Goal: Check status

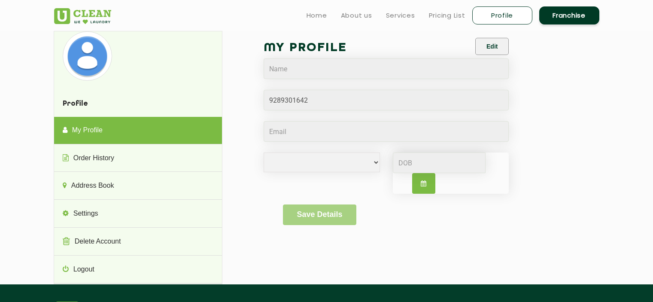
select select
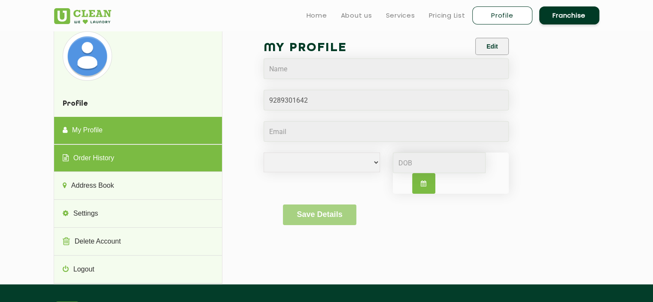
click at [161, 160] on link "Order History" at bounding box center [138, 158] width 168 height 27
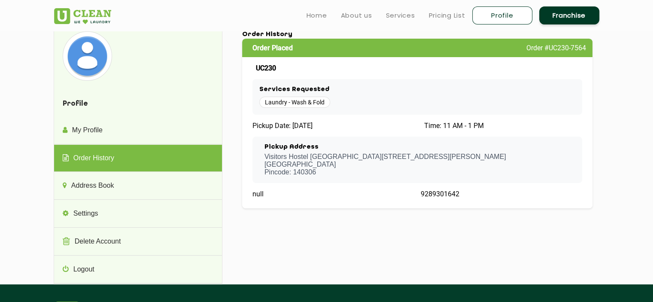
click at [477, 164] on p "Visitors Hostel [PERSON_NAME], [STREET_ADDRESS][PERSON_NAME]" at bounding box center [419, 164] width 311 height 23
click at [452, 129] on span "Time: 11 AM - 1 PM" at bounding box center [454, 125] width 60 height 8
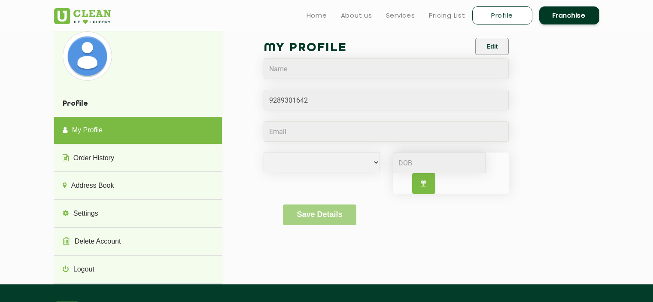
select select
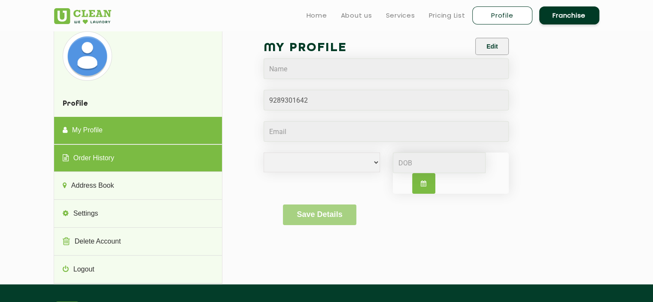
click at [83, 151] on link "Order History" at bounding box center [138, 158] width 168 height 27
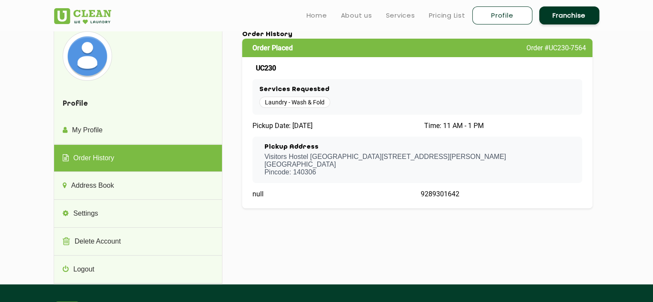
click at [271, 125] on span "Pickup Date: [DATE]" at bounding box center [282, 125] width 60 height 8
click at [264, 125] on span "Pickup Date: [DATE]" at bounding box center [282, 125] width 60 height 8
click at [302, 129] on span "Pickup Date: [DATE]" at bounding box center [282, 125] width 60 height 8
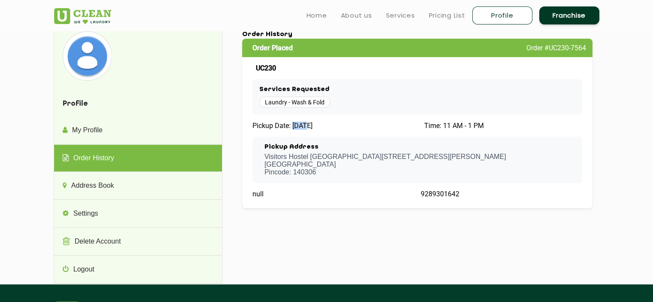
click at [302, 129] on span "Pickup Date: [DATE]" at bounding box center [282, 125] width 60 height 8
click at [260, 190] on span "null" at bounding box center [257, 194] width 11 height 8
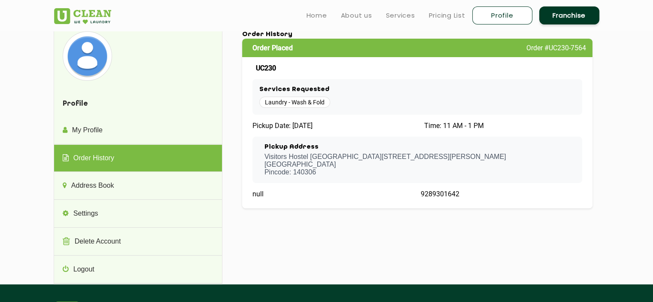
click at [268, 126] on span "Pickup Date: [DATE]" at bounding box center [282, 125] width 60 height 8
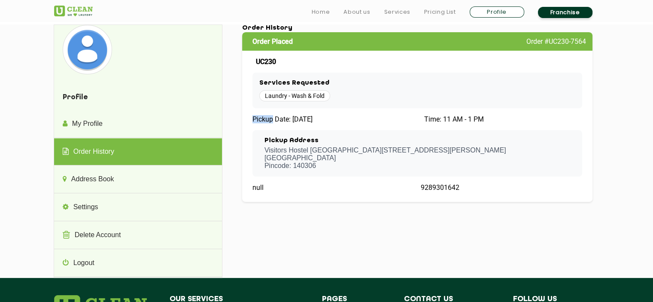
scroll to position [7, 0]
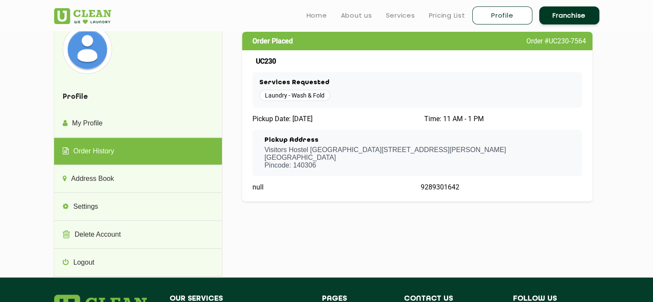
click at [287, 116] on span "Pickup Date: [DATE]" at bounding box center [282, 119] width 60 height 8
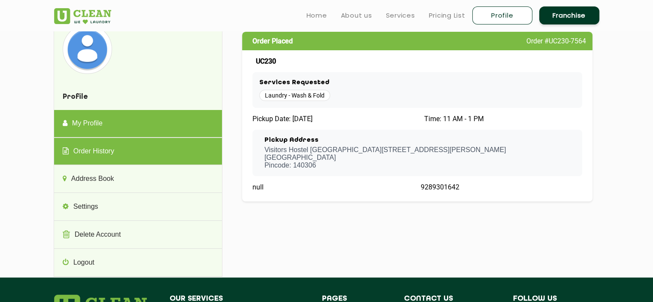
click at [203, 121] on link "My Profile" at bounding box center [138, 123] width 168 height 27
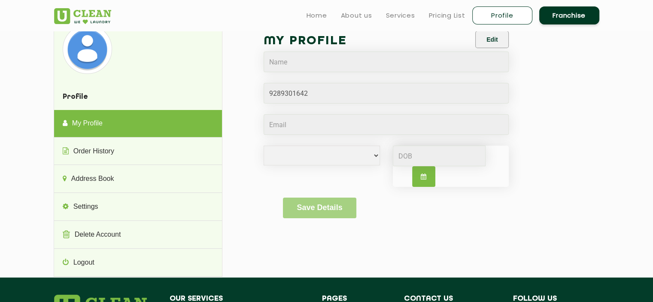
scroll to position [0, 0]
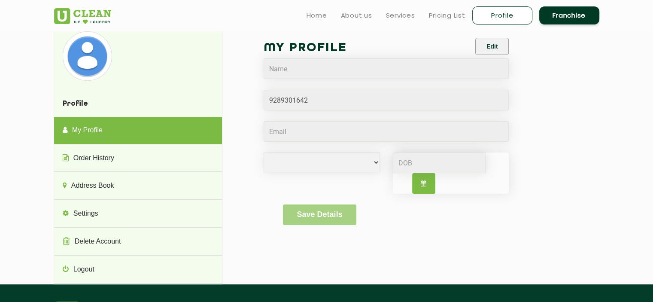
click at [505, 11] on link "Profile" at bounding box center [502, 15] width 60 height 18
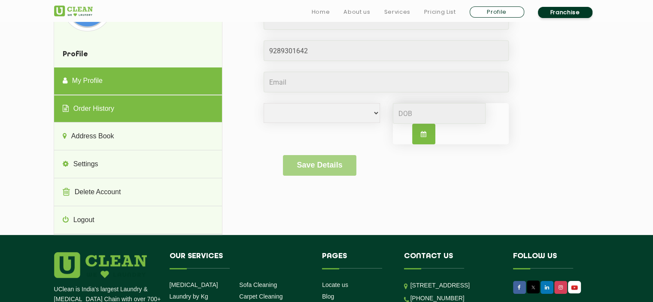
scroll to position [63, 0]
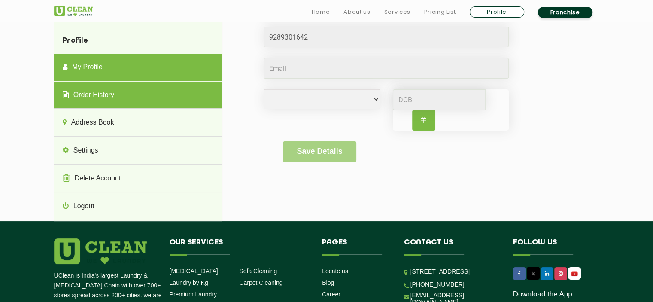
click at [138, 103] on link "Order History" at bounding box center [138, 95] width 168 height 27
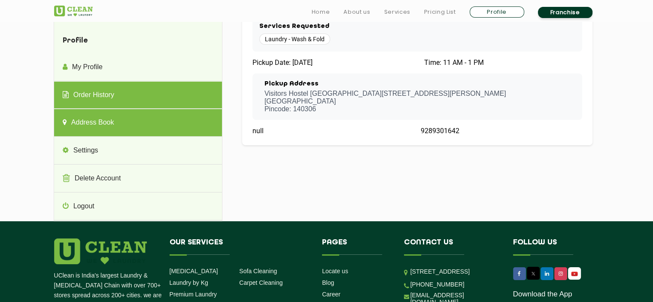
click at [142, 126] on link "Address Book" at bounding box center [138, 122] width 168 height 27
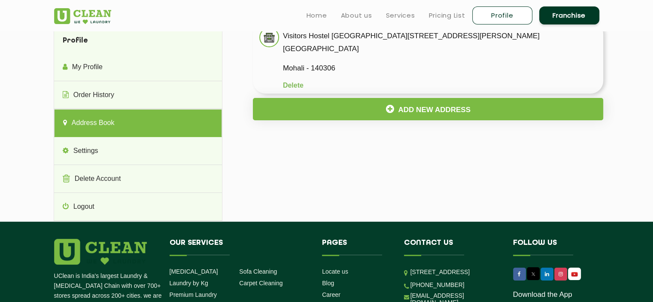
scroll to position [0, 0]
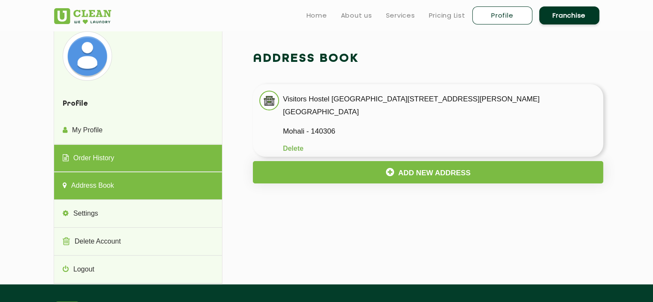
click at [175, 163] on link "Order History" at bounding box center [138, 158] width 168 height 27
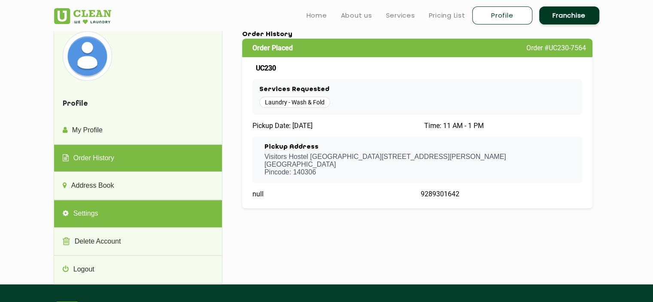
click at [175, 220] on link "Settings" at bounding box center [138, 213] width 168 height 27
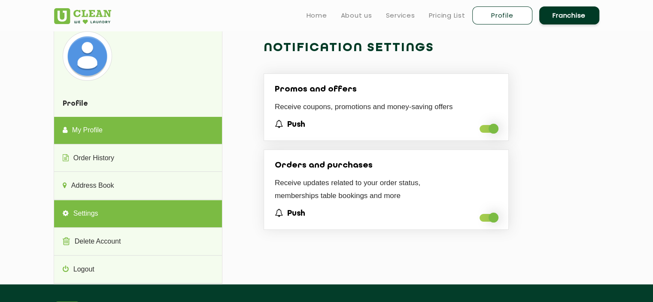
click at [172, 133] on link "My Profile" at bounding box center [138, 130] width 168 height 27
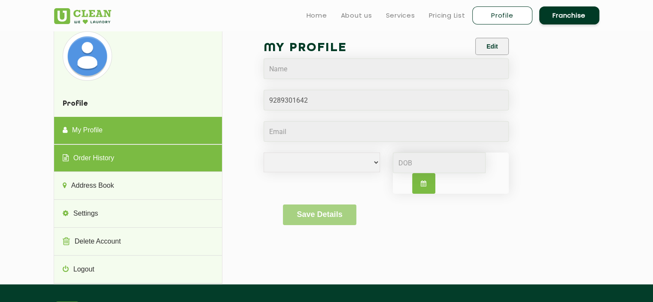
click at [119, 155] on link "Order History" at bounding box center [138, 158] width 168 height 27
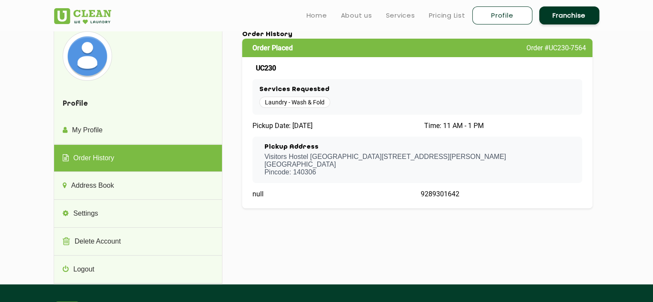
click at [550, 48] on span "Order #UC230-7564" at bounding box center [556, 48] width 60 height 8
click at [586, 44] on div "Order Placed Order #UC230-7564" at bounding box center [417, 48] width 351 height 18
click at [578, 45] on span "Order #UC230-7564" at bounding box center [556, 48] width 60 height 8
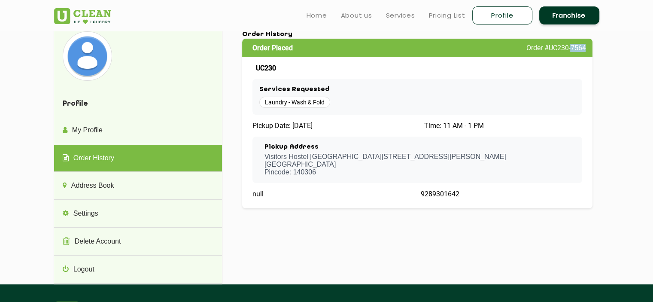
click at [578, 45] on span "Order #UC230-7564" at bounding box center [556, 48] width 60 height 8
click at [554, 52] on div "Order Placed Order #UC230-7564" at bounding box center [417, 48] width 351 height 18
click at [310, 130] on div "Order Placed Order #UC230-7564 UC230 Services Requested Laundry - Wash & Fold P…" at bounding box center [417, 123] width 351 height 169
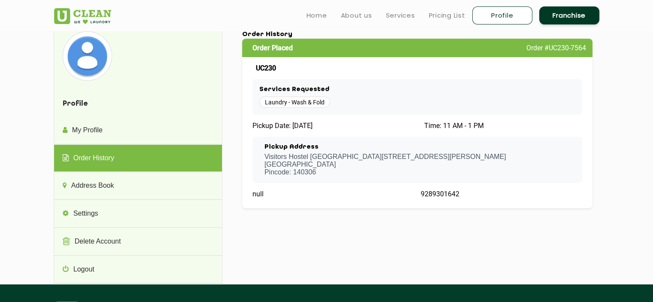
click at [309, 127] on span "Pickup Date: [DATE]" at bounding box center [282, 125] width 60 height 8
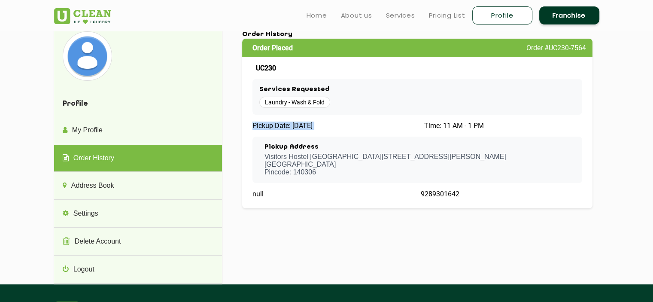
click at [309, 127] on span "Pickup Date: [DATE]" at bounding box center [282, 125] width 60 height 8
click at [453, 127] on span "Time: 11 AM - 1 PM" at bounding box center [454, 125] width 60 height 8
click at [443, 127] on span "Time: 11 AM - 1 PM" at bounding box center [454, 125] width 60 height 8
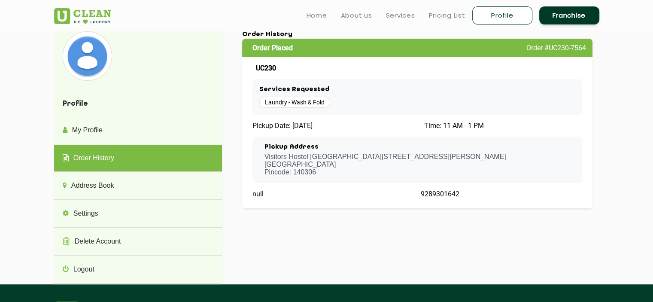
click at [472, 127] on span "Time: 11 AM - 1 PM" at bounding box center [454, 125] width 60 height 8
click at [459, 127] on span "Time: 11 AM - 1 PM" at bounding box center [454, 125] width 60 height 8
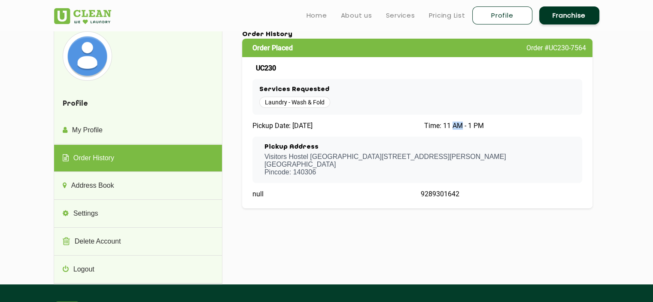
click at [459, 127] on span "Time: 11 AM - 1 PM" at bounding box center [454, 125] width 60 height 8
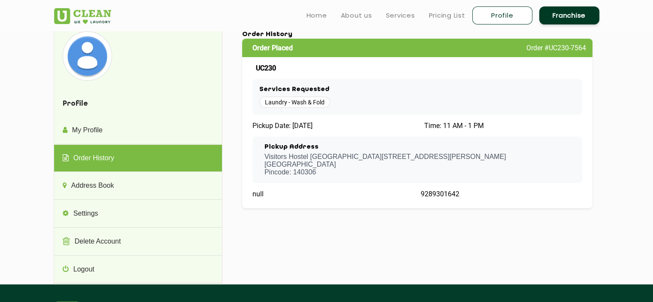
click at [441, 126] on span "Time: 11 AM - 1 PM" at bounding box center [454, 125] width 60 height 8
